Goal: Task Accomplishment & Management: Use online tool/utility

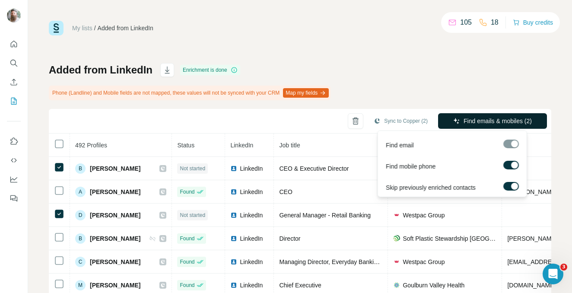
click at [475, 123] on span "Find emails & mobiles (2)" at bounding box center [497, 121] width 68 height 9
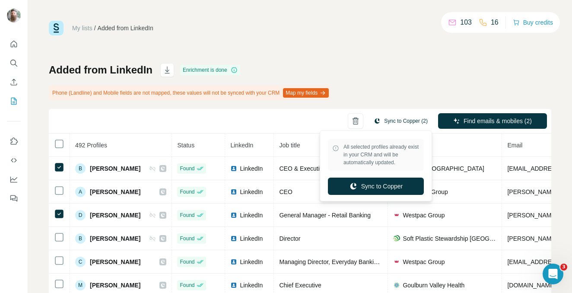
click at [403, 121] on button "Sync to Copper (2)" at bounding box center [401, 120] width 66 height 13
click at [378, 183] on button "Sync to Copper" at bounding box center [376, 186] width 96 height 17
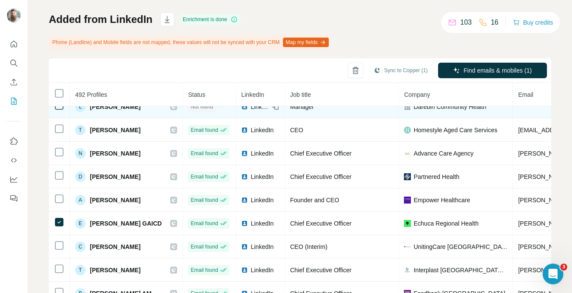
scroll to position [501, 0]
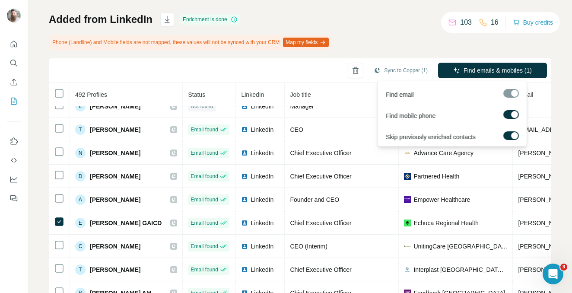
click at [446, 79] on div "Find emails & mobiles (1)" at bounding box center [492, 71] width 109 height 17
click at [469, 75] on button "Find emails & mobiles (1)" at bounding box center [492, 71] width 109 height 16
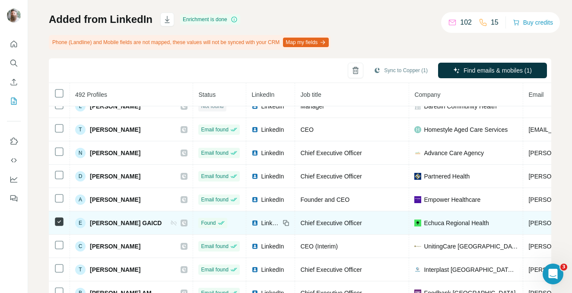
click at [465, 225] on span "Echuca Regional Health" at bounding box center [456, 223] width 65 height 9
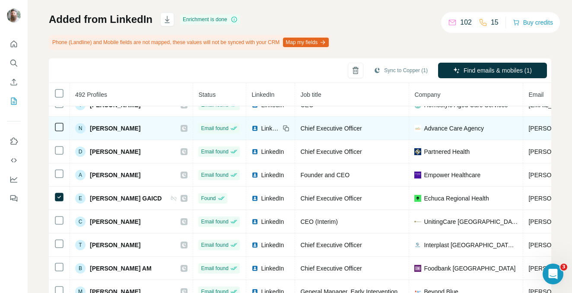
scroll to position [527, 0]
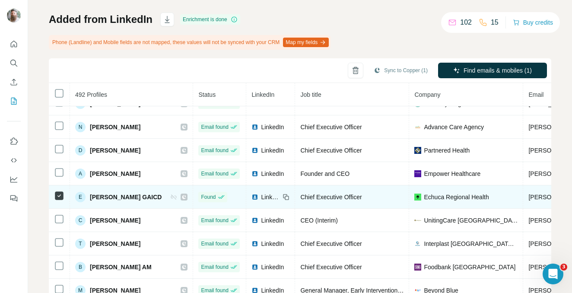
click at [439, 194] on span "Echuca Regional Health" at bounding box center [456, 197] width 65 height 9
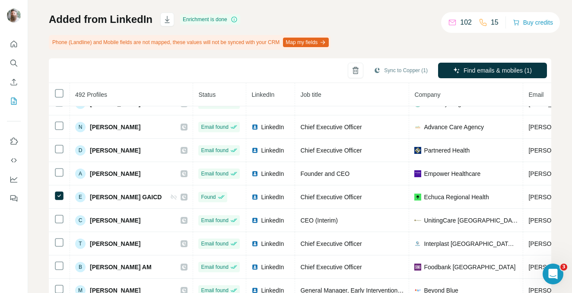
click at [48, 64] on div "My lists / Added from LinkedIn 102 15 Buy credits Added from LinkedIn Enrichmen…" at bounding box center [300, 146] width 544 height 293
